Goal: Information Seeking & Learning: Learn about a topic

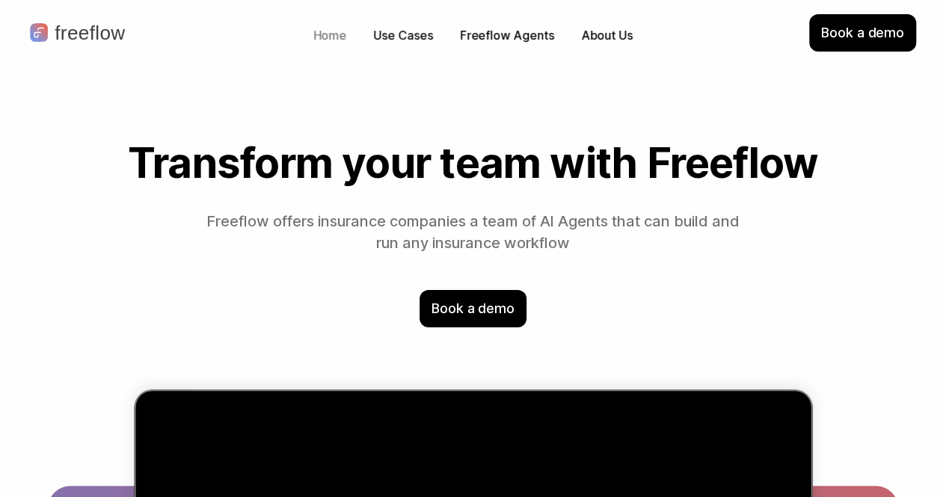
click at [321, 37] on p "Home" at bounding box center [330, 35] width 34 height 17
click at [321, 32] on p "Home" at bounding box center [330, 35] width 34 height 17
click at [308, 39] on div "Home" at bounding box center [330, 35] width 49 height 23
click at [314, 33] on p "Home" at bounding box center [330, 35] width 34 height 17
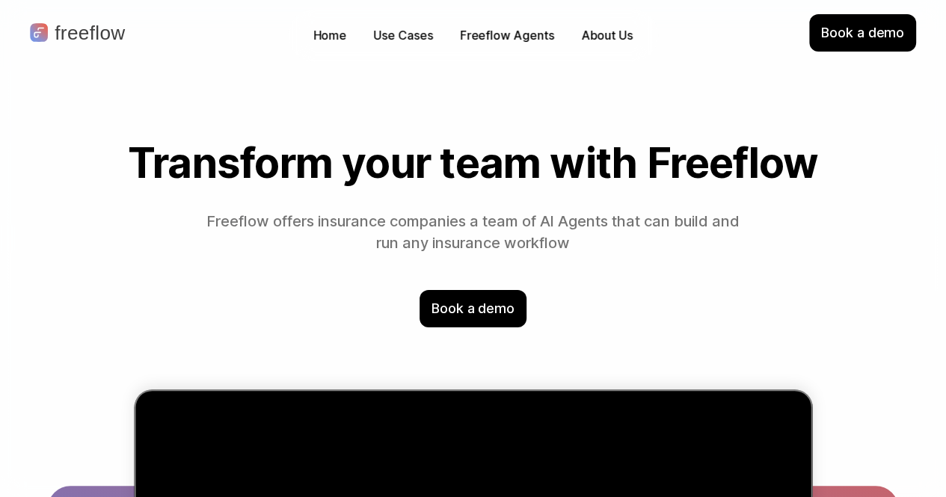
click at [882, 43] on div "Book a demo" at bounding box center [862, 32] width 107 height 37
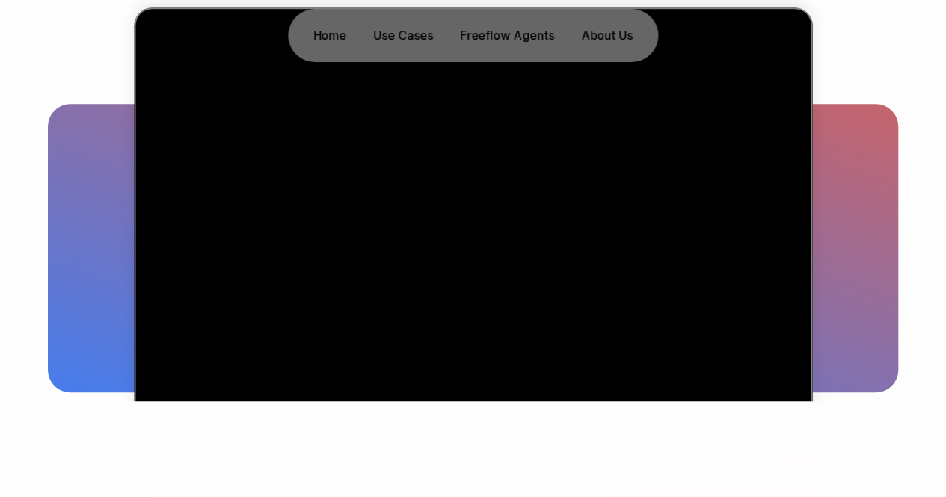
scroll to position [374, 0]
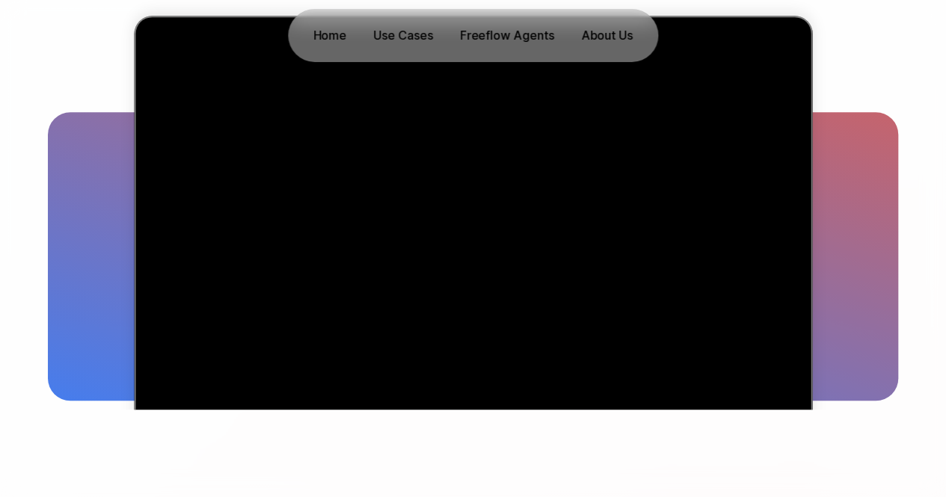
click at [384, 37] on p "Use Cases" at bounding box center [403, 35] width 59 height 17
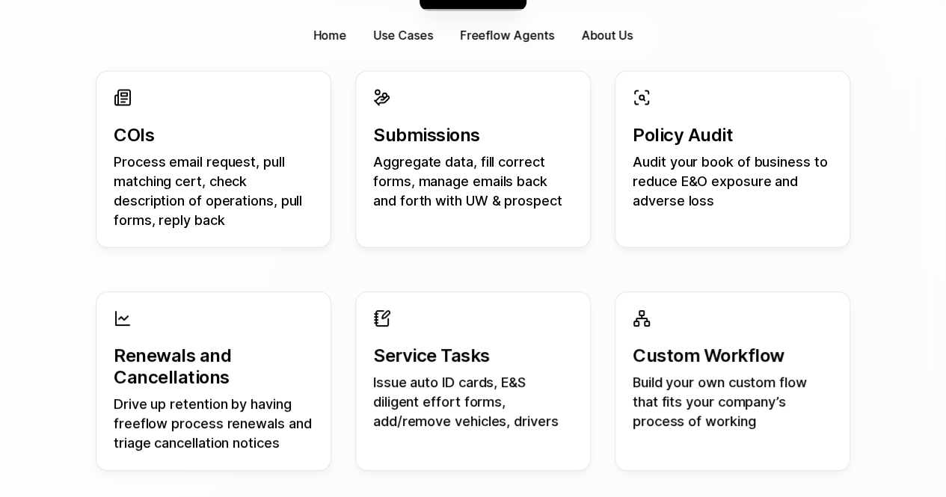
scroll to position [1507, 0]
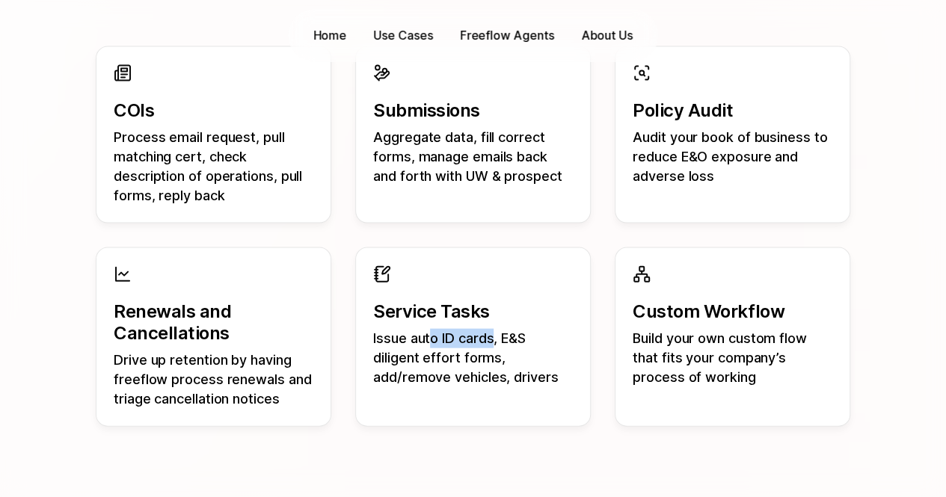
drag, startPoint x: 428, startPoint y: 335, endPoint x: 493, endPoint y: 339, distance: 65.2
click at [493, 339] on p "Issue auto ID cards, E&S diligent effort forms, add/remove vehicles, drivers" at bounding box center [473, 358] width 200 height 58
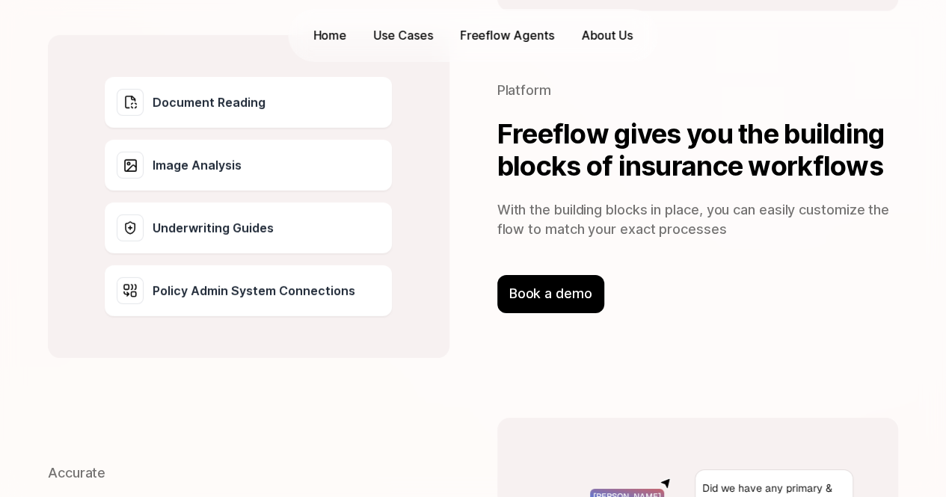
scroll to position [2404, 0]
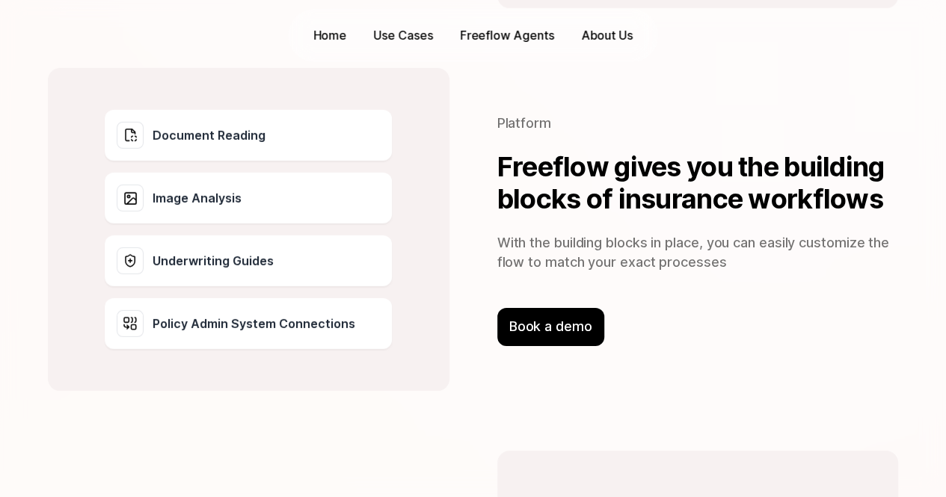
click at [174, 134] on p "Document Reading" at bounding box center [209, 135] width 113 height 18
click at [174, 135] on p "Document Reading" at bounding box center [209, 135] width 113 height 18
click at [188, 258] on p "Underwriting Guides" at bounding box center [213, 261] width 121 height 18
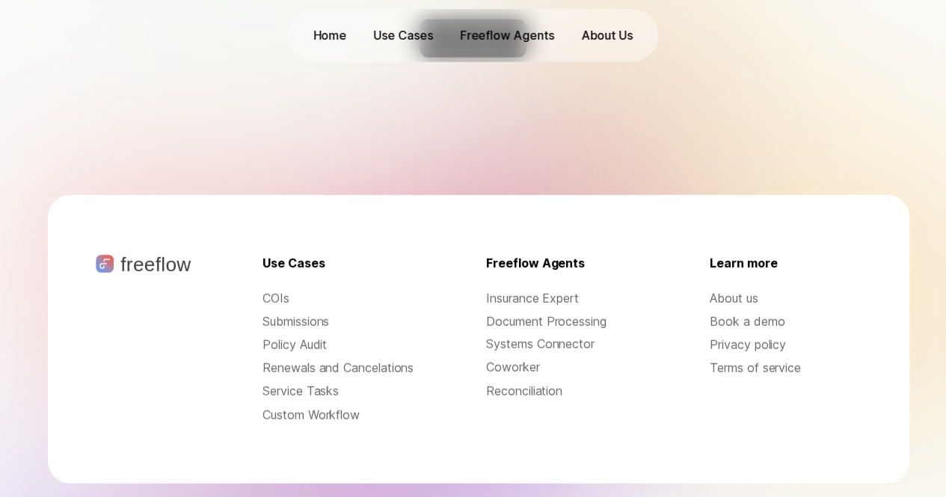
scroll to position [4988, 0]
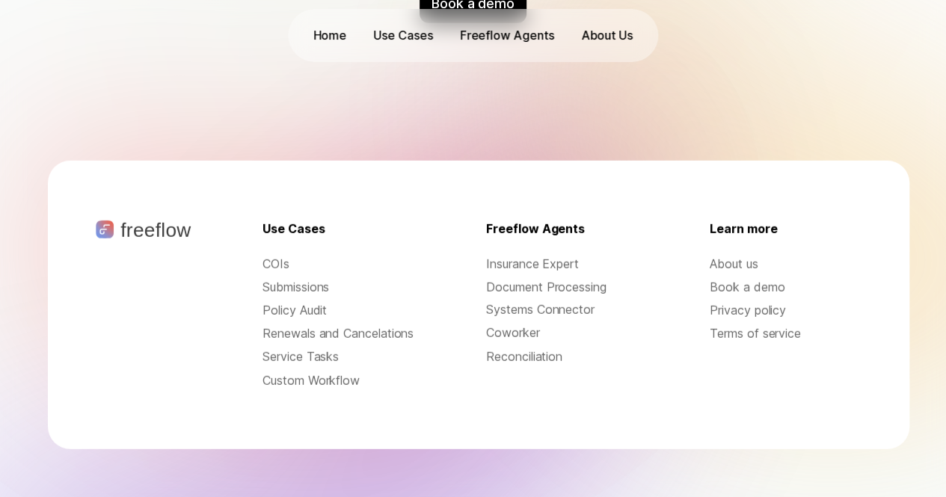
click at [523, 256] on p "Insurance Expert" at bounding box center [562, 264] width 152 height 17
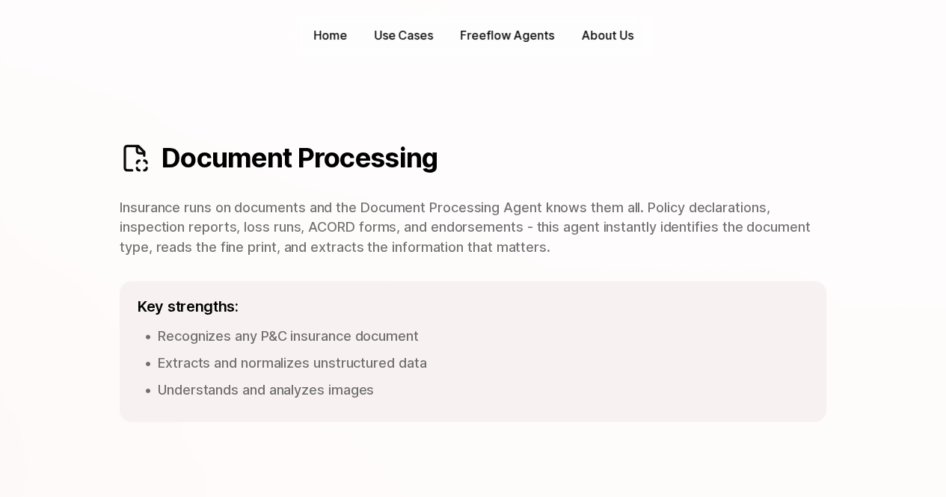
scroll to position [972, 0]
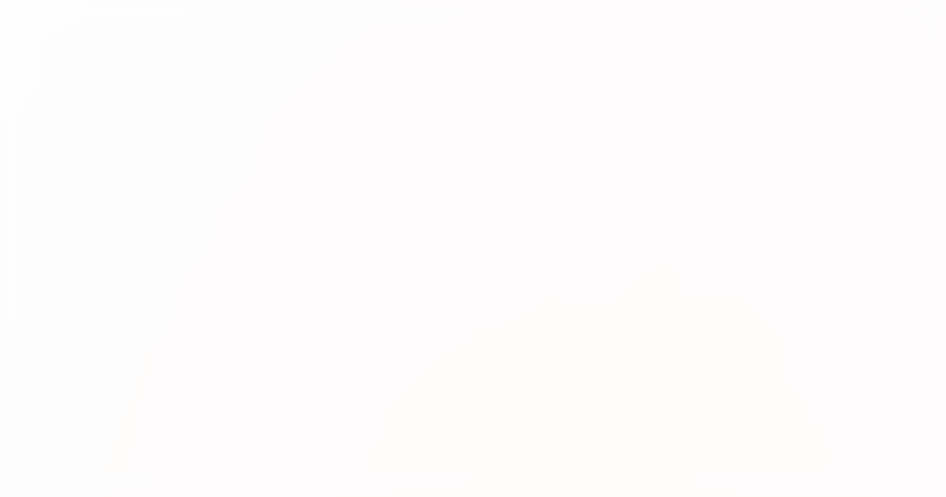
scroll to position [4988, 0]
